Goal: Find specific page/section: Find specific page/section

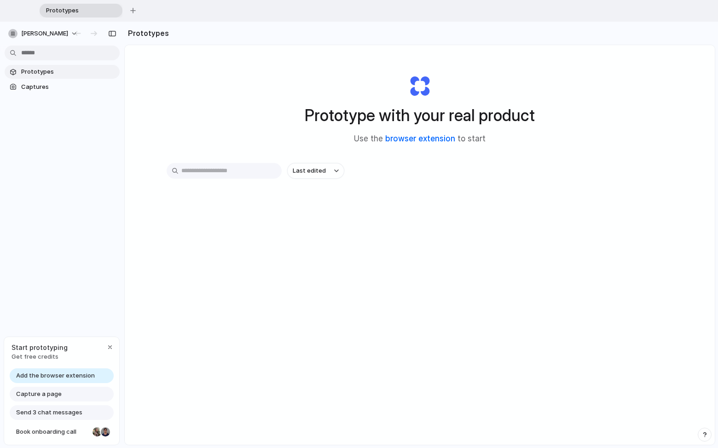
click at [393, 140] on link "browser extension" at bounding box center [420, 138] width 70 height 9
click at [48, 87] on span "Captures" at bounding box center [68, 86] width 95 height 9
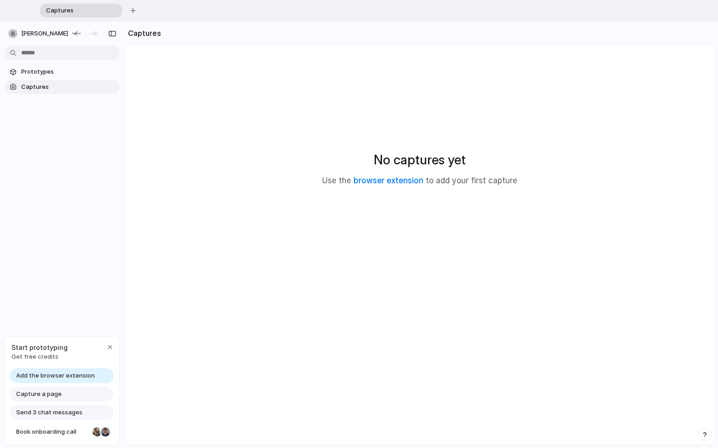
click at [80, 376] on span "Add the browser extension" at bounding box center [55, 375] width 79 height 9
click at [77, 391] on div "Capture a page" at bounding box center [62, 393] width 104 height 15
click at [40, 391] on span "Capture a page" at bounding box center [39, 393] width 46 height 9
click at [49, 68] on span "Prototypes" at bounding box center [68, 71] width 95 height 9
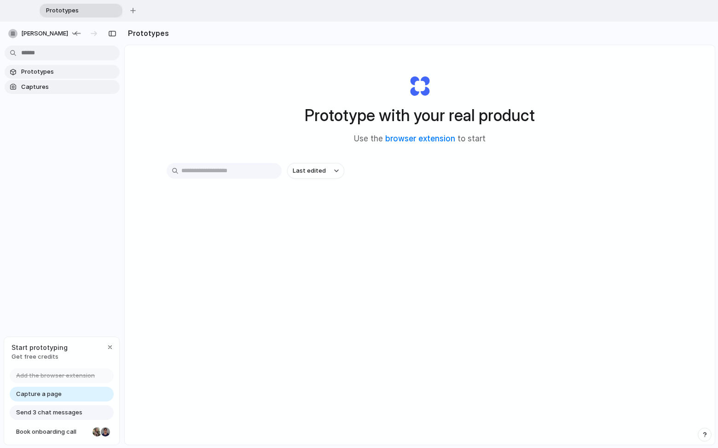
click at [55, 83] on span "Captures" at bounding box center [68, 86] width 95 height 9
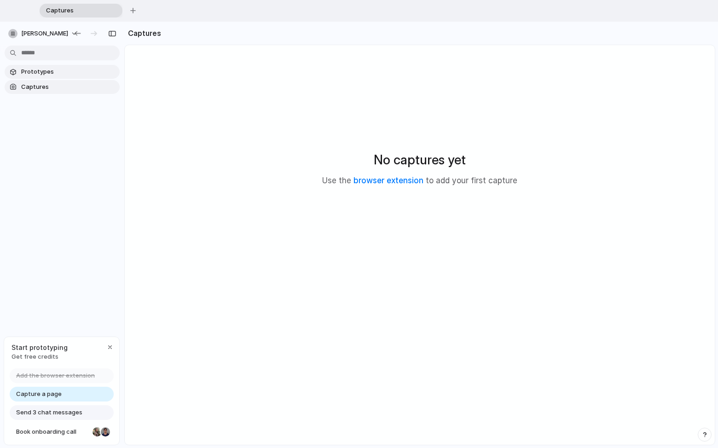
click at [42, 70] on span "Prototypes" at bounding box center [68, 71] width 95 height 9
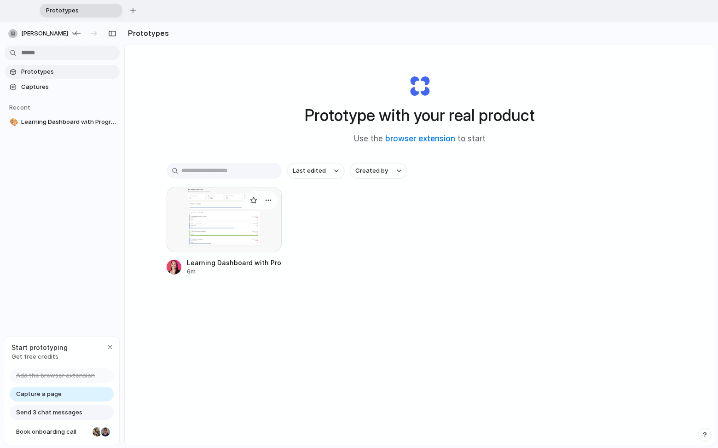
click at [236, 246] on div at bounding box center [224, 219] width 115 height 65
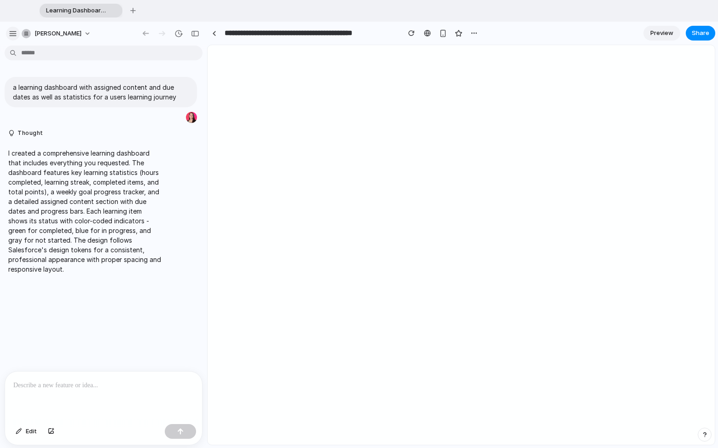
click at [16, 36] on div "button" at bounding box center [13, 33] width 8 height 8
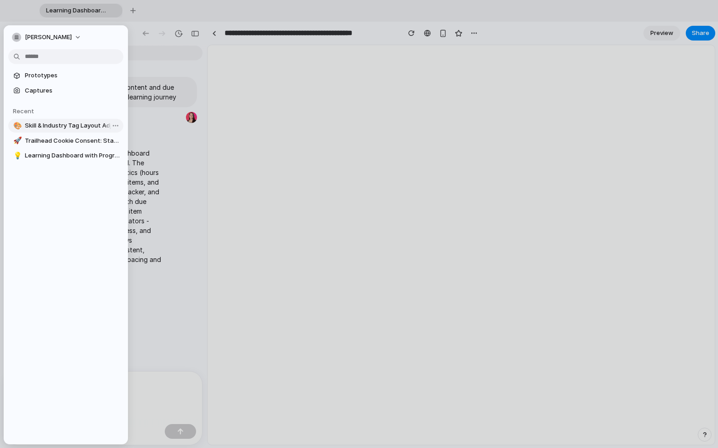
click at [77, 124] on span "Skill & Industry Tag Layout Adjustment" at bounding box center [72, 125] width 95 height 9
type input "**********"
